Goal: Book appointment/travel/reservation

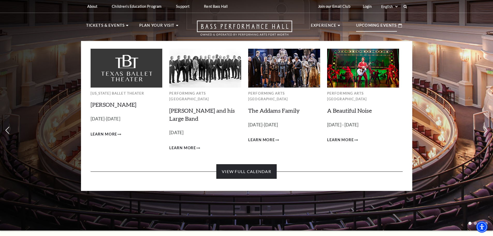
click at [264, 168] on link "View Full Calendar" at bounding box center [247, 171] width 60 height 15
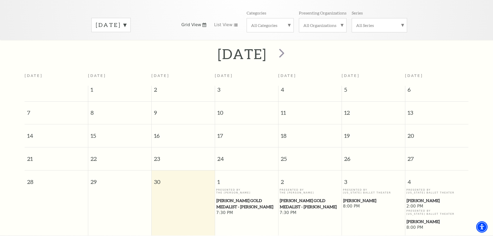
scroll to position [72, 0]
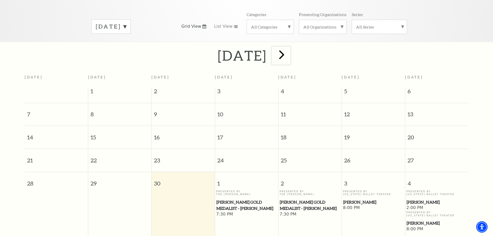
click at [289, 48] on span "next" at bounding box center [282, 54] width 15 height 15
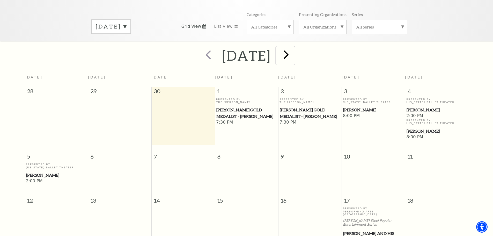
click at [294, 50] on span "next" at bounding box center [286, 54] width 15 height 15
